Goal: Task Accomplishment & Management: Manage account settings

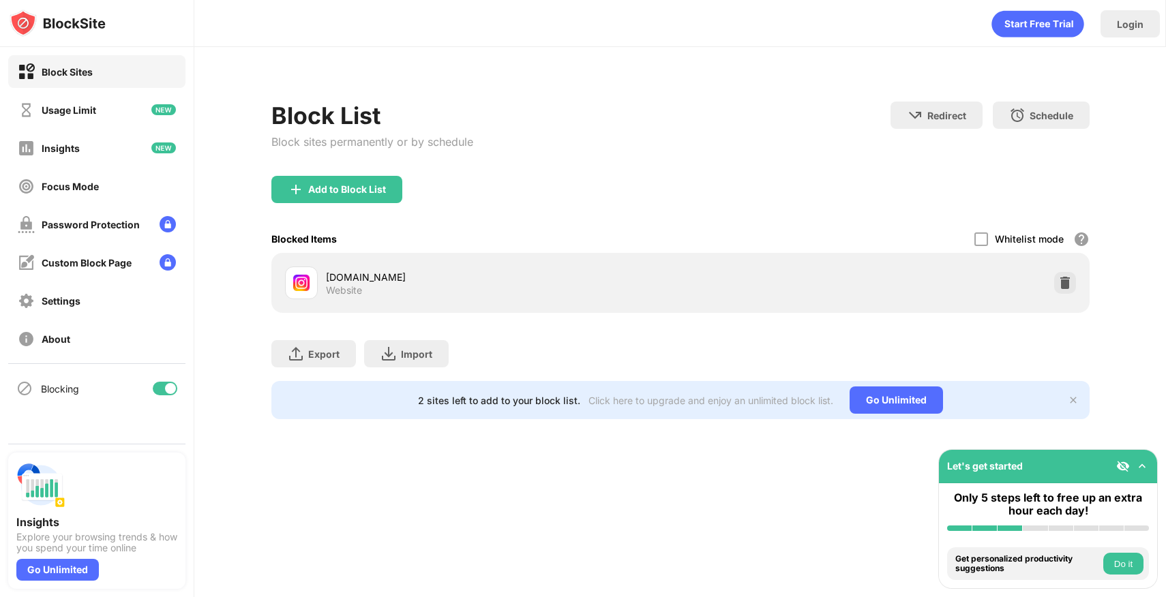
click at [1064, 269] on div "[DOMAIN_NAME] Website" at bounding box center [681, 283] width 802 height 44
click at [1069, 291] on div at bounding box center [1065, 283] width 22 height 22
click at [1067, 277] on img at bounding box center [1065, 283] width 14 height 14
